Goal: Task Accomplishment & Management: Manage account settings

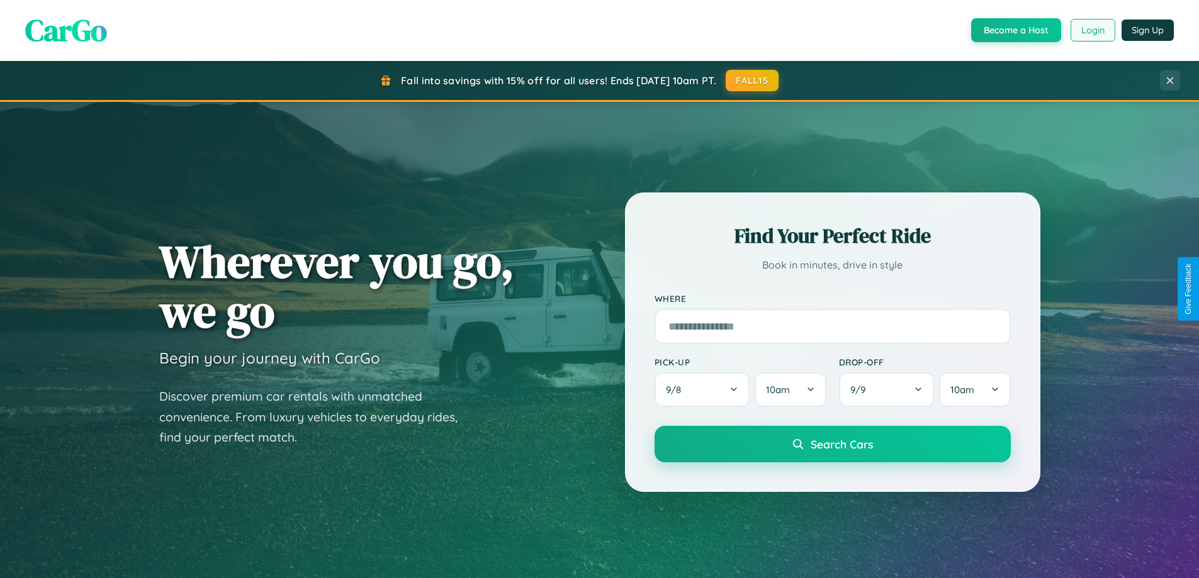
click at [1092, 30] on button "Login" at bounding box center [1092, 30] width 45 height 23
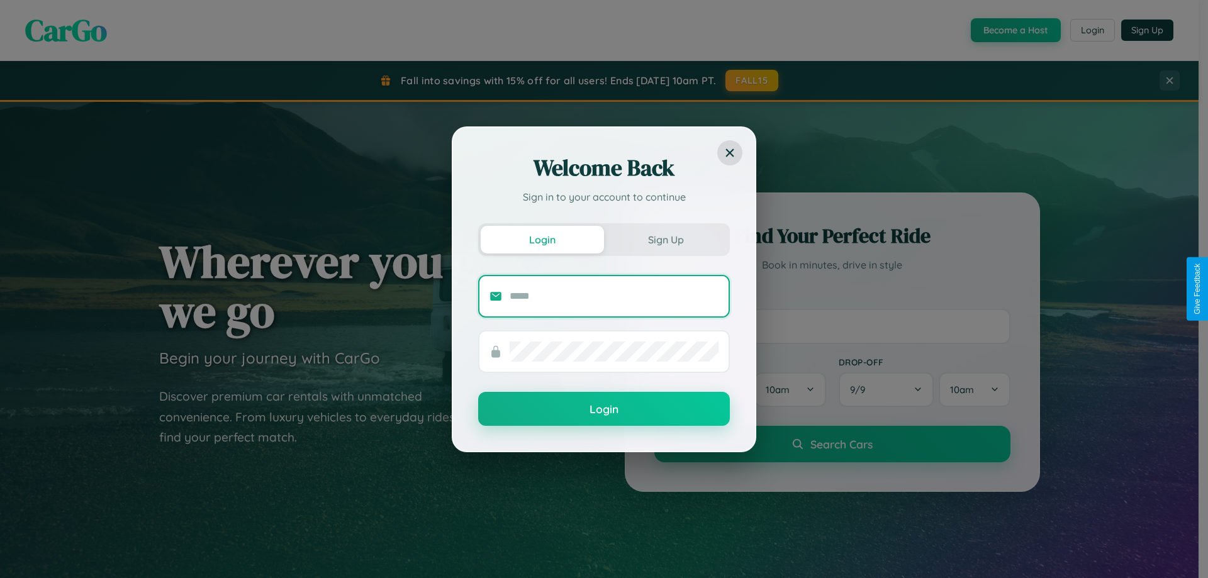
click at [614, 296] on input "text" at bounding box center [614, 296] width 209 height 20
type input "**********"
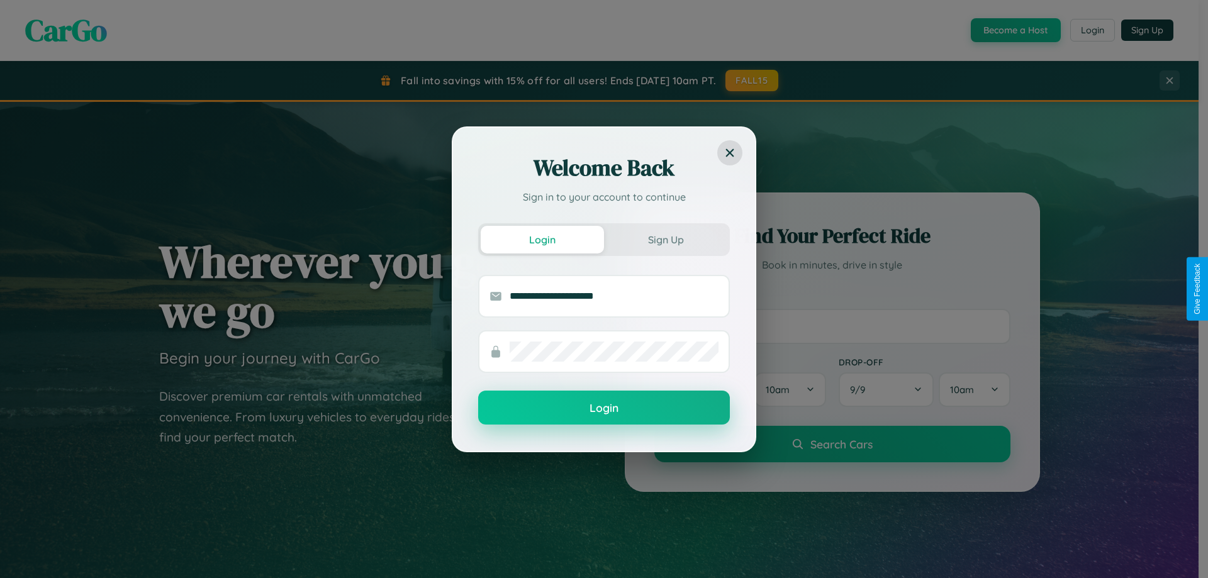
click at [604, 408] on button "Login" at bounding box center [604, 408] width 252 height 34
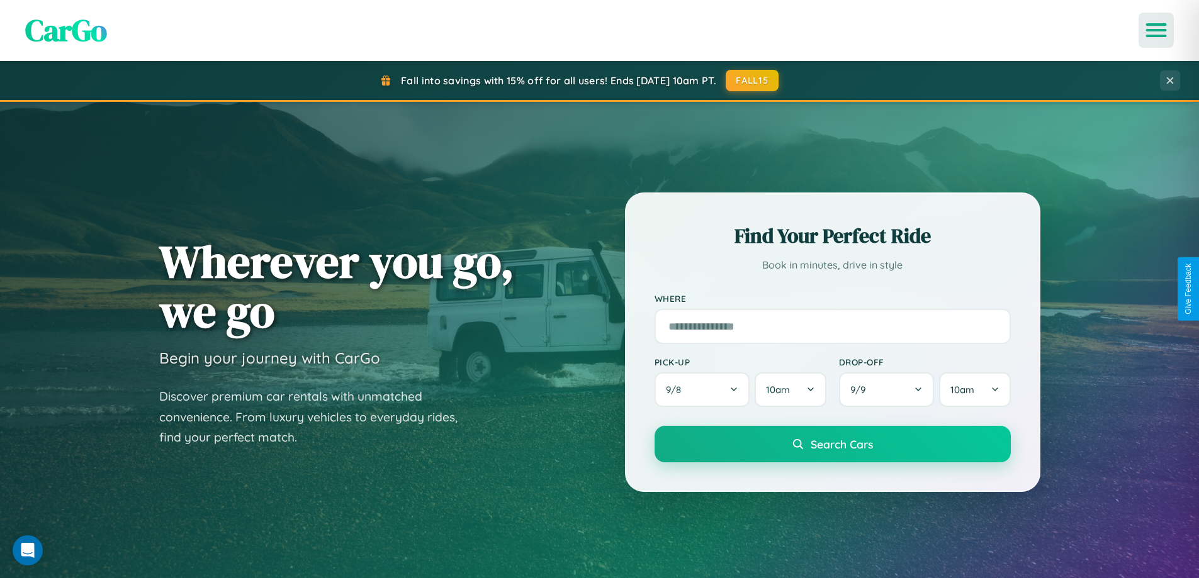
click at [1156, 30] on icon "Open menu" at bounding box center [1156, 30] width 18 height 11
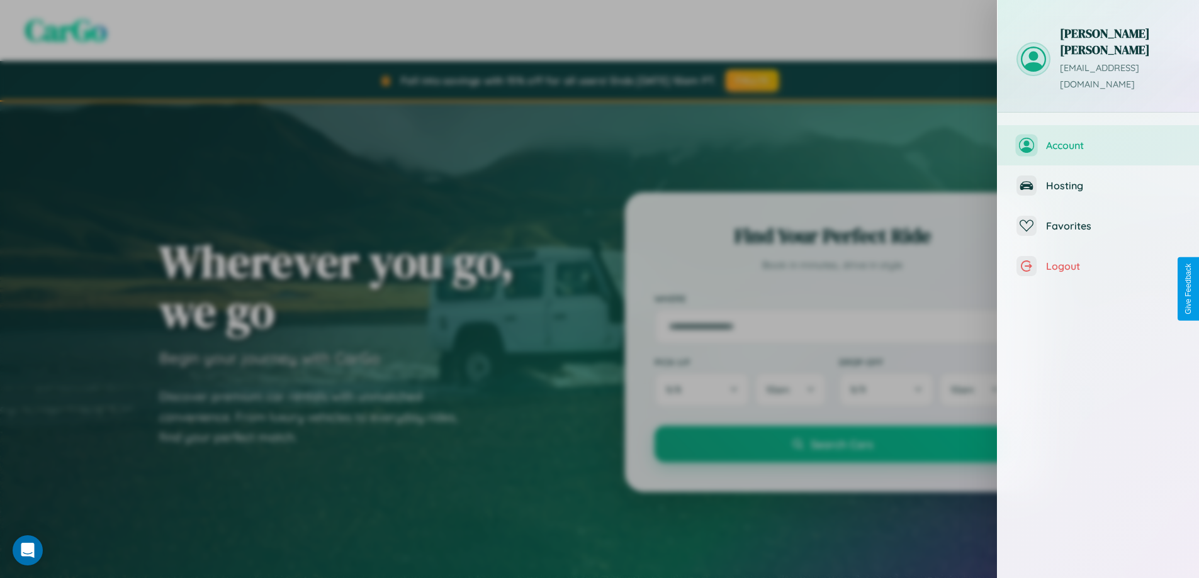
click at [1098, 139] on span "Account" at bounding box center [1113, 145] width 134 height 13
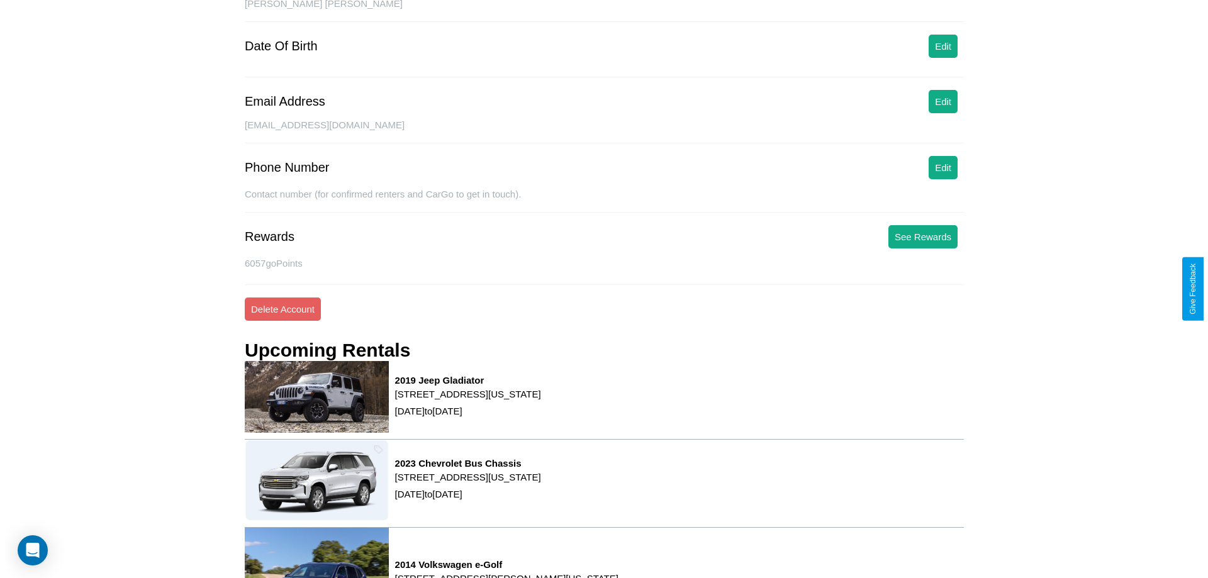
scroll to position [160, 0]
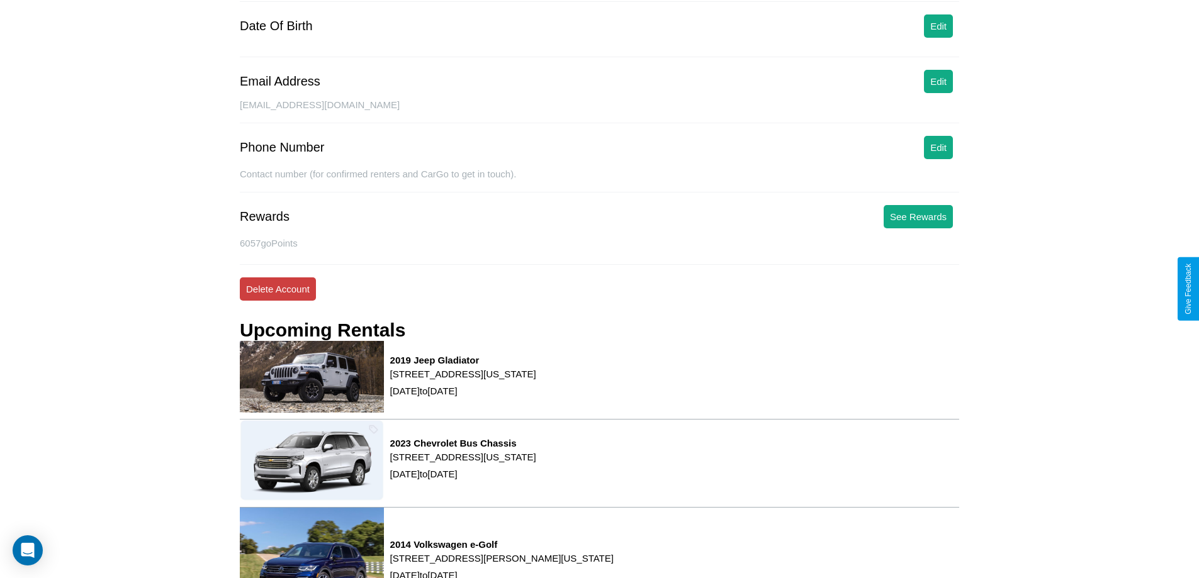
click at [278, 289] on button "Delete Account" at bounding box center [278, 289] width 76 height 23
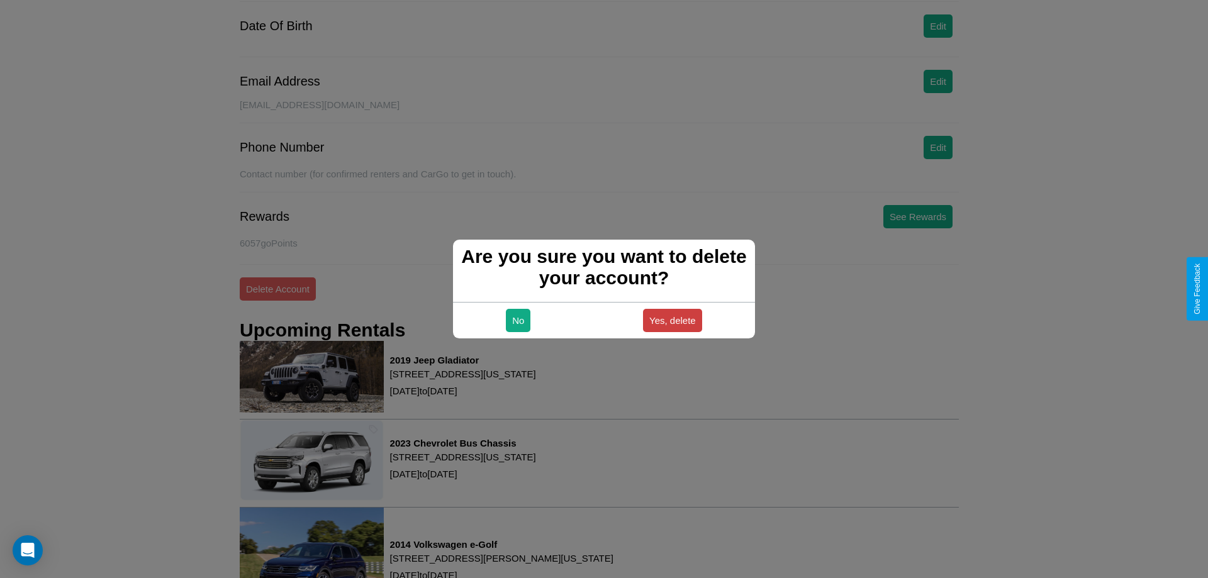
click at [672, 320] on button "Yes, delete" at bounding box center [672, 320] width 59 height 23
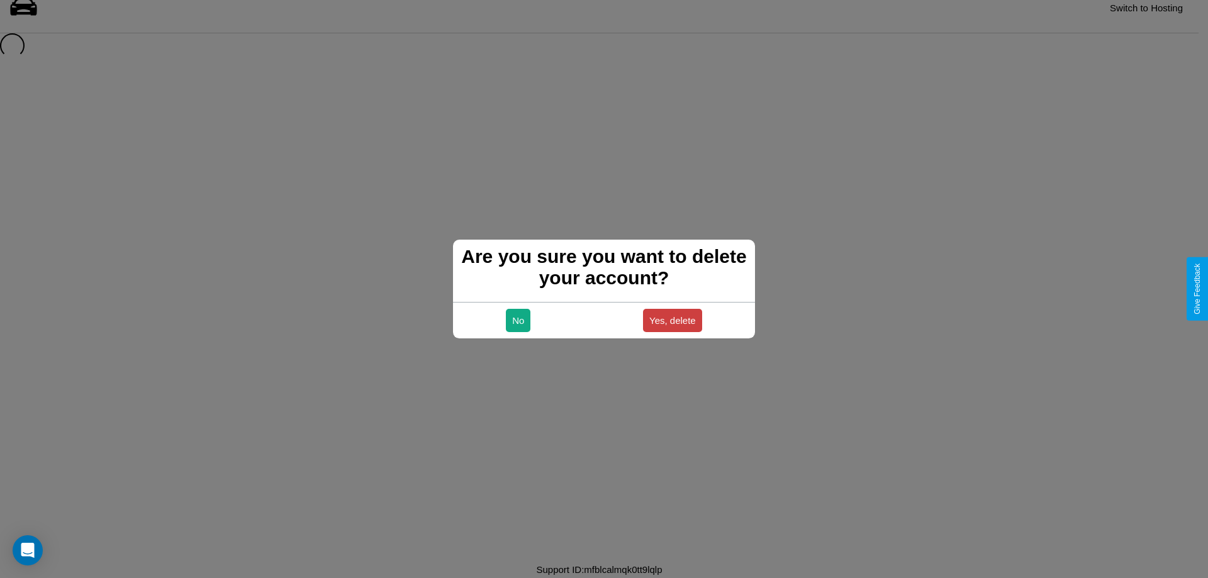
scroll to position [17, 0]
